Goal: Information Seeking & Learning: Learn about a topic

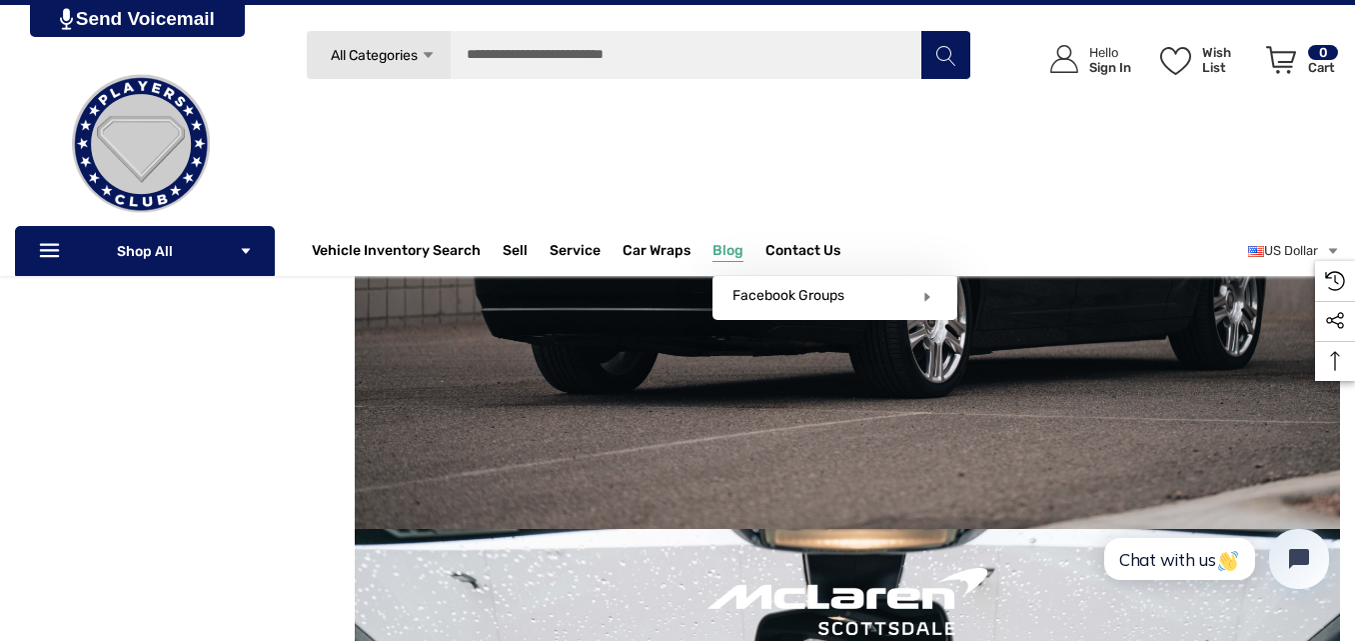
scroll to position [2124, 0]
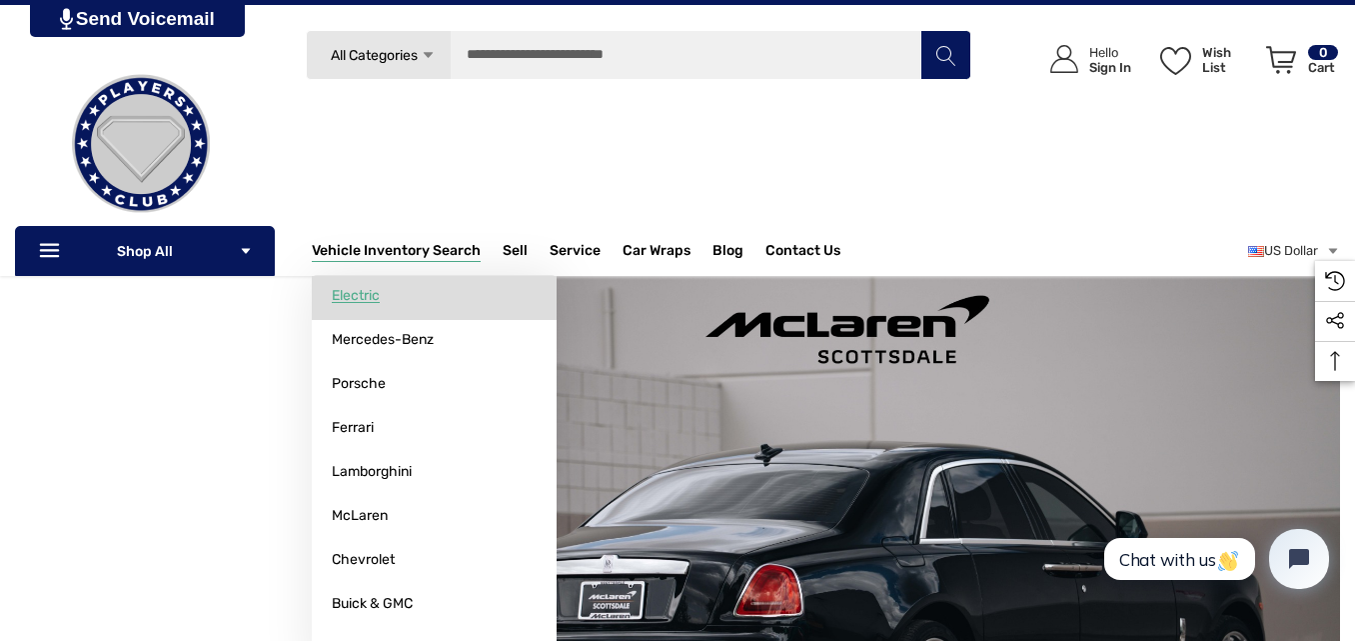
click at [415, 286] on link "Electric" at bounding box center [434, 296] width 245 height 40
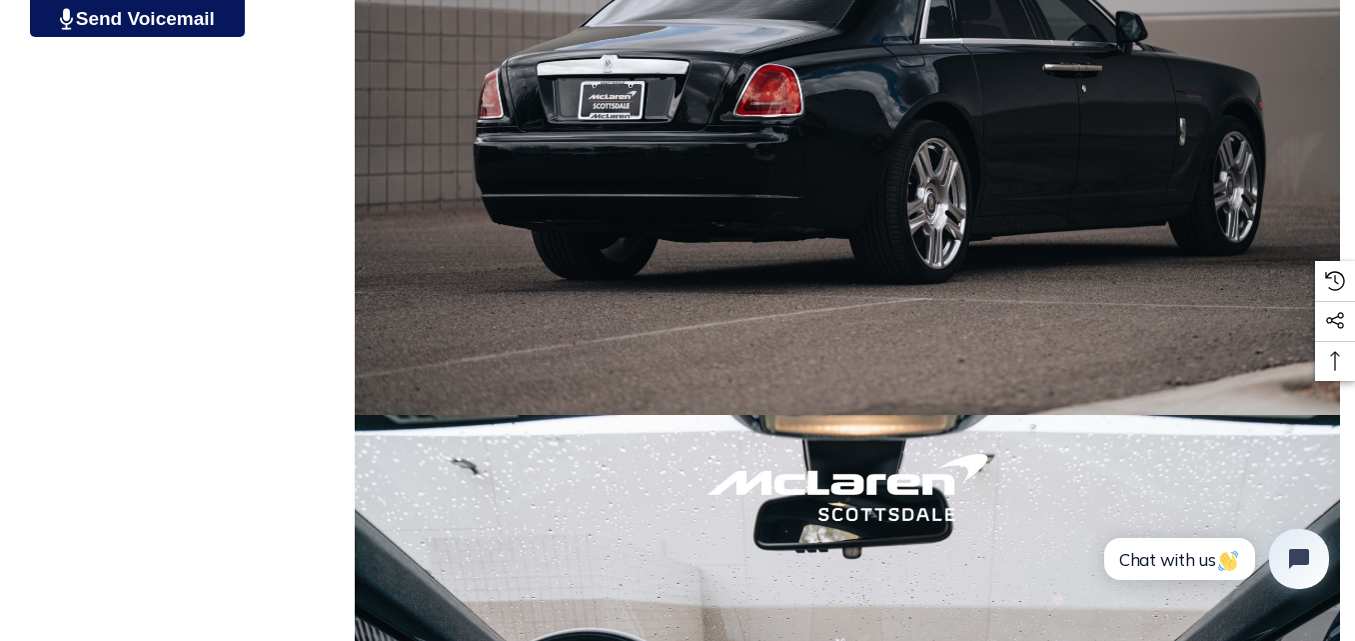
scroll to position [2724, 0]
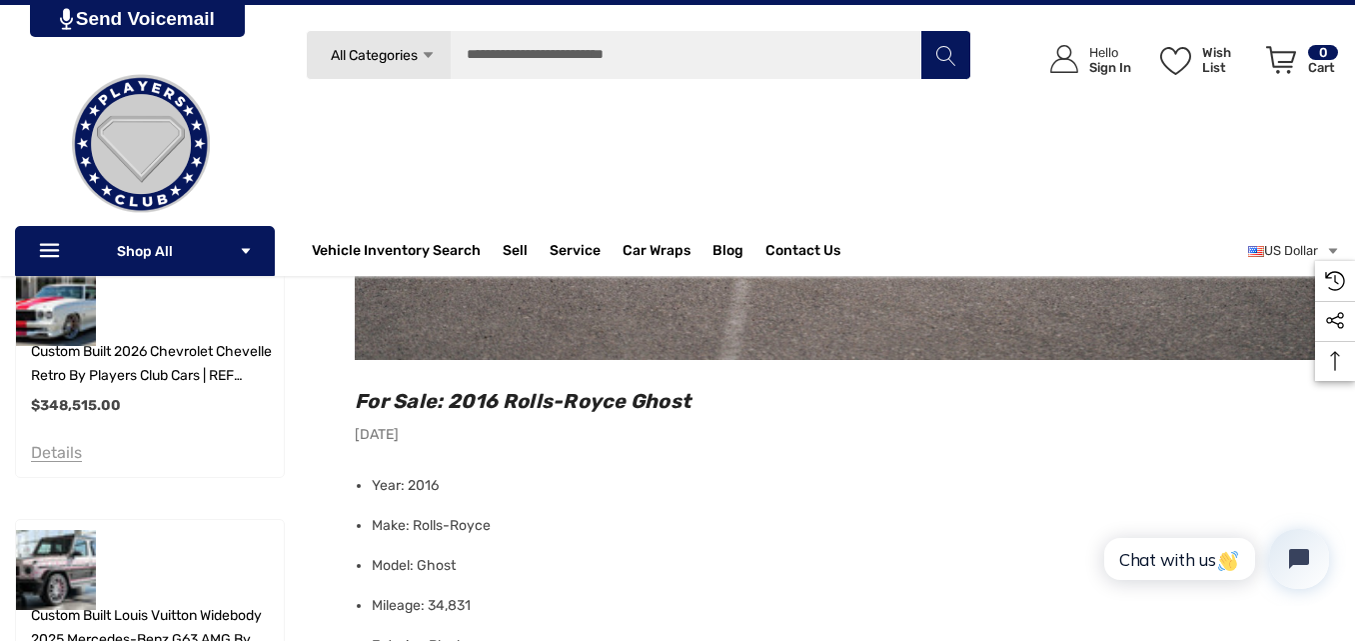
scroll to position [722, 0]
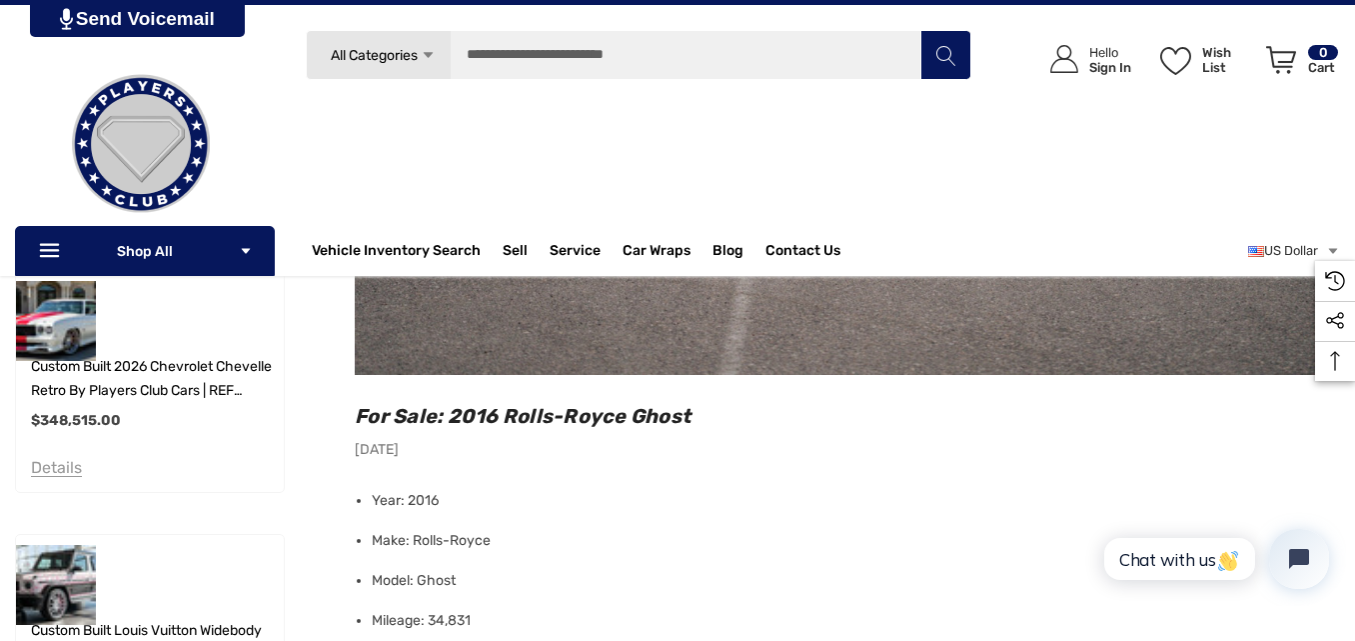
click at [421, 60] on icon "Icon Arrow Down Icon Arrow Down" at bounding box center [428, 55] width 15 height 15
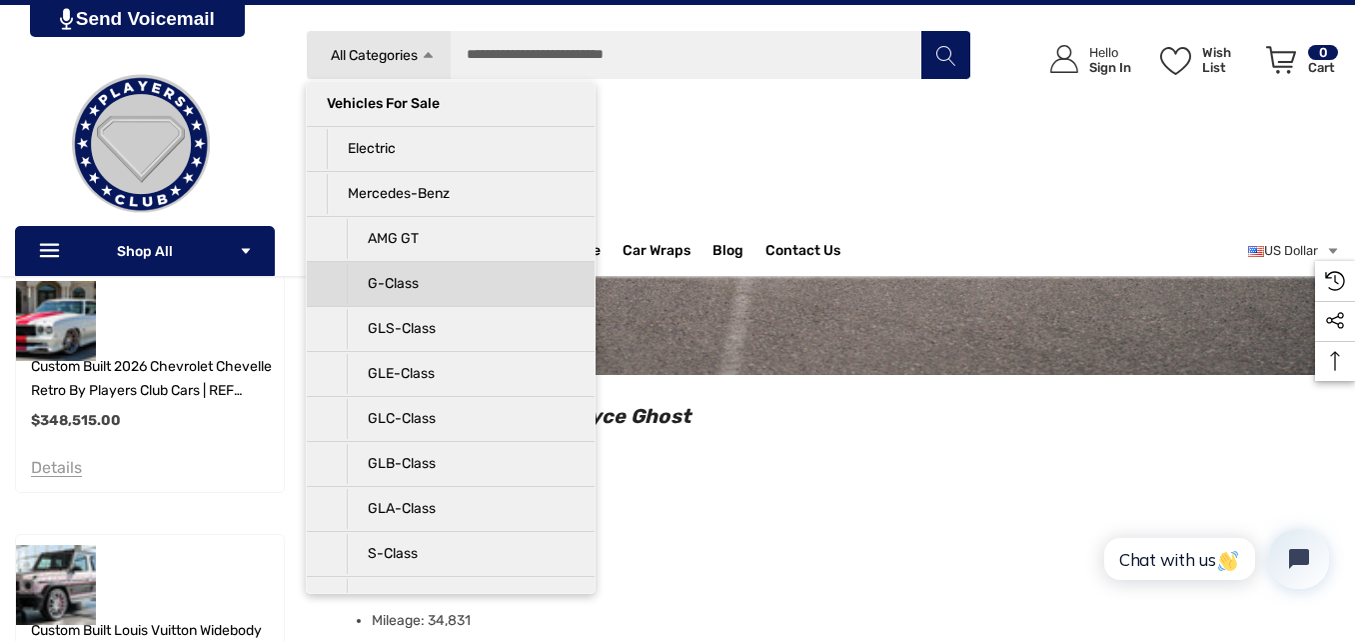
click at [470, 278] on p "G-Class" at bounding box center [461, 284] width 228 height 40
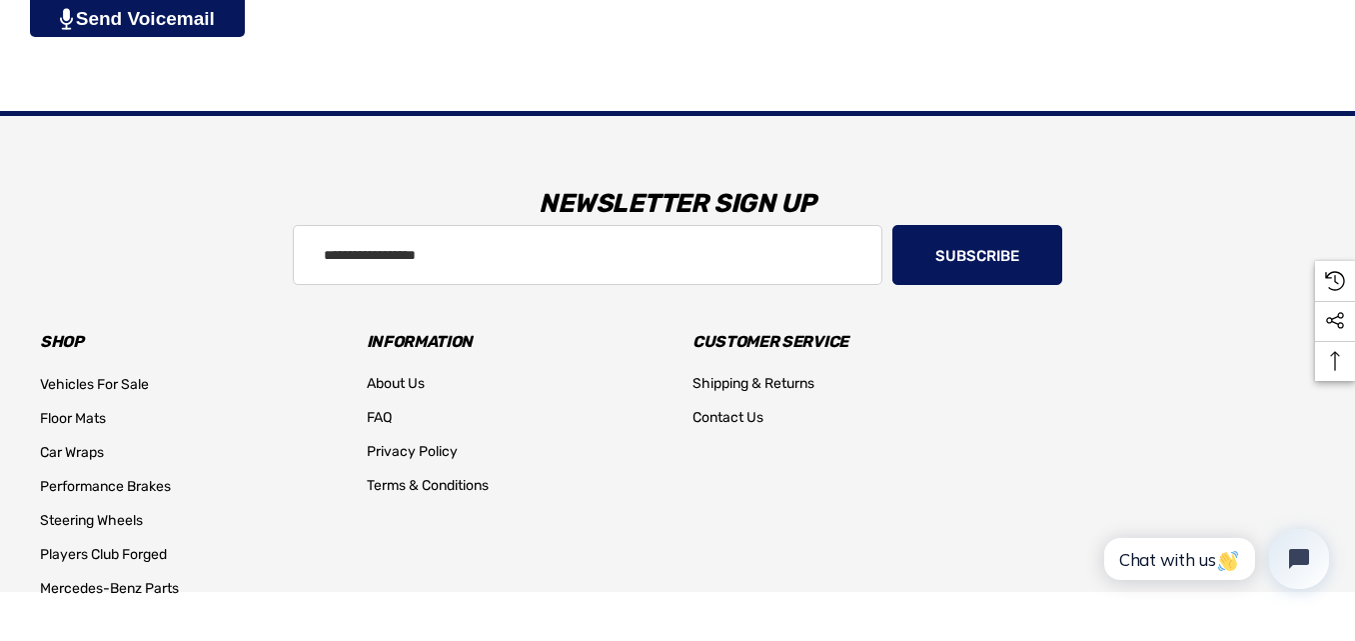
scroll to position [4523, 0]
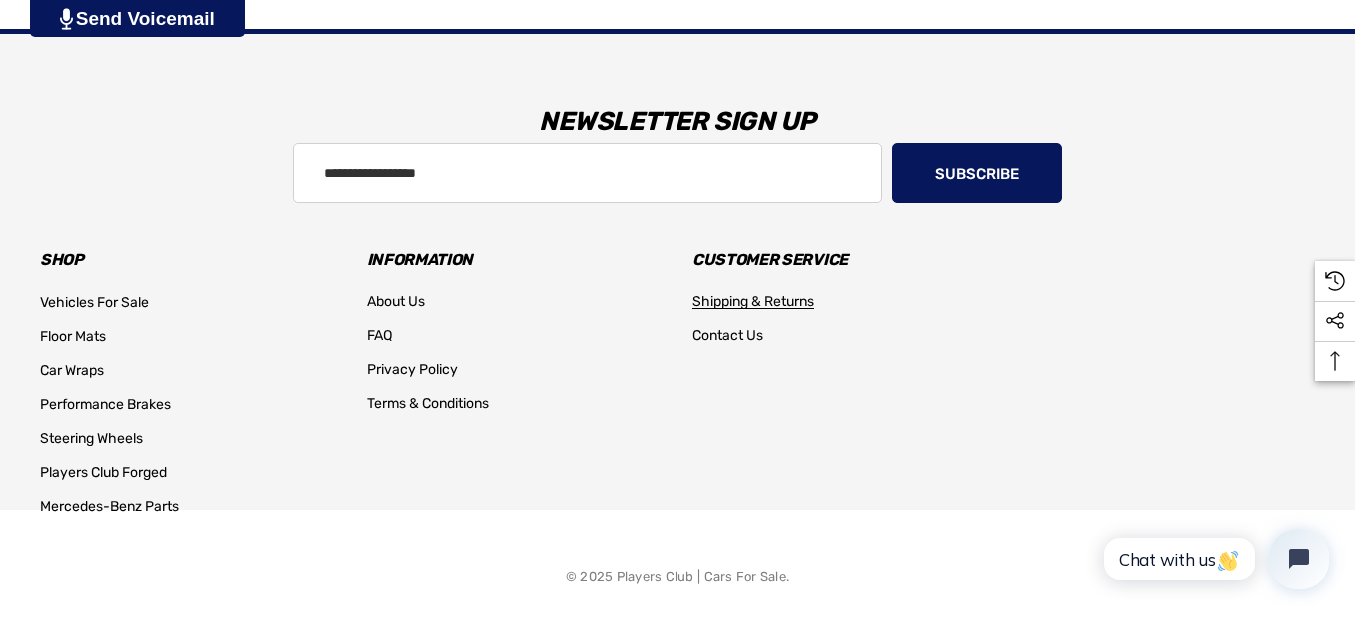
click at [730, 304] on span "Shipping & Returns" at bounding box center [754, 301] width 122 height 17
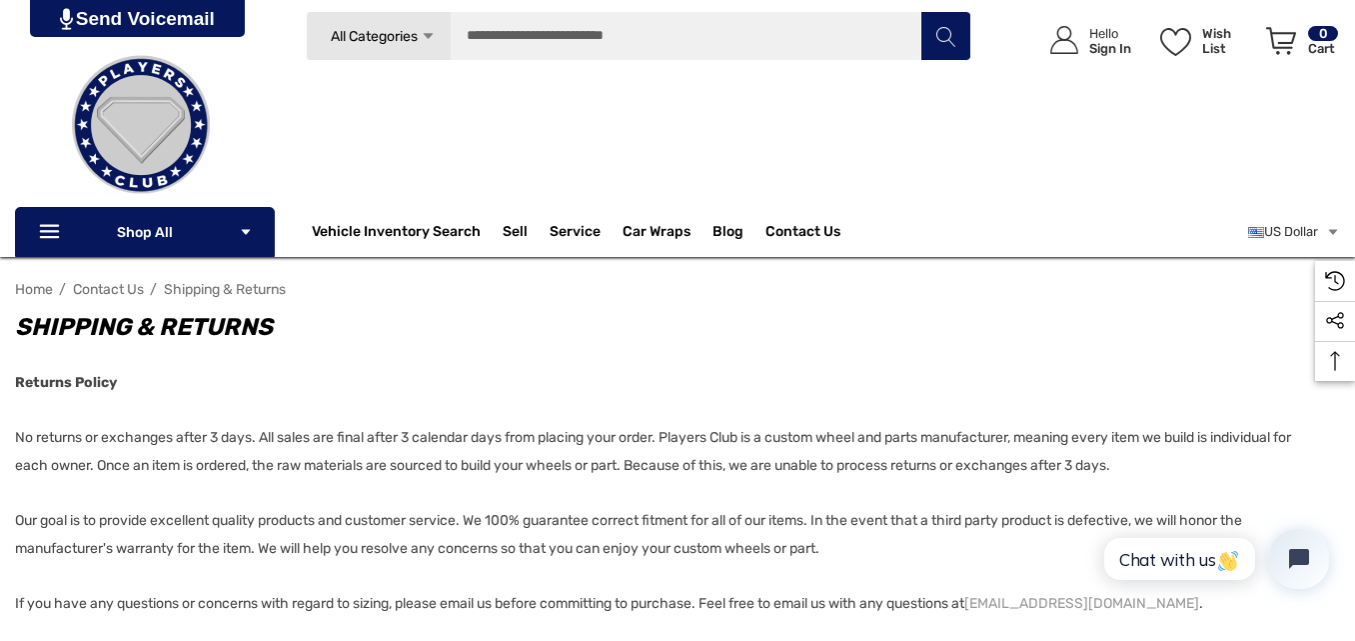
scroll to position [100, 0]
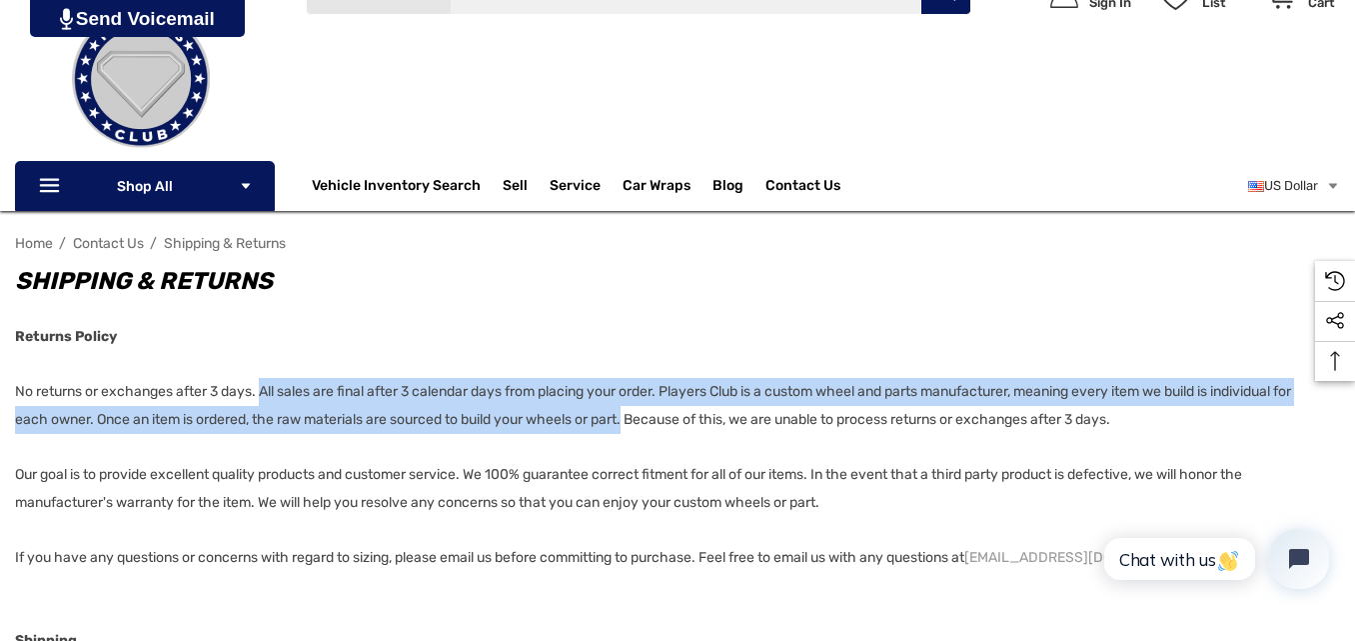
drag, startPoint x: 263, startPoint y: 388, endPoint x: 633, endPoint y: 410, distance: 370.5
click at [633, 410] on p "No returns or exchanges after 3 days. All sales are final after 3 calendar days…" at bounding box center [677, 406] width 1325 height 56
copy em "All sales are final after 3 calendar days from placing your order. Players Club…"
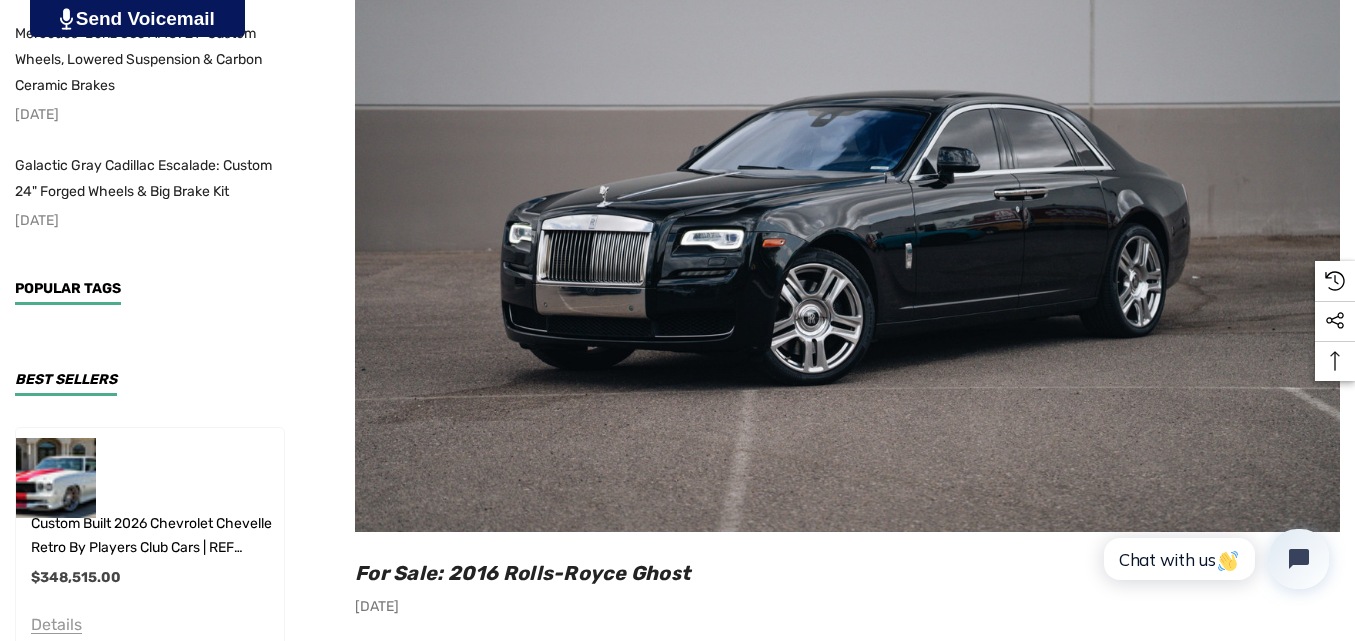
scroll to position [600, 0]
